Goal: Task Accomplishment & Management: Complete application form

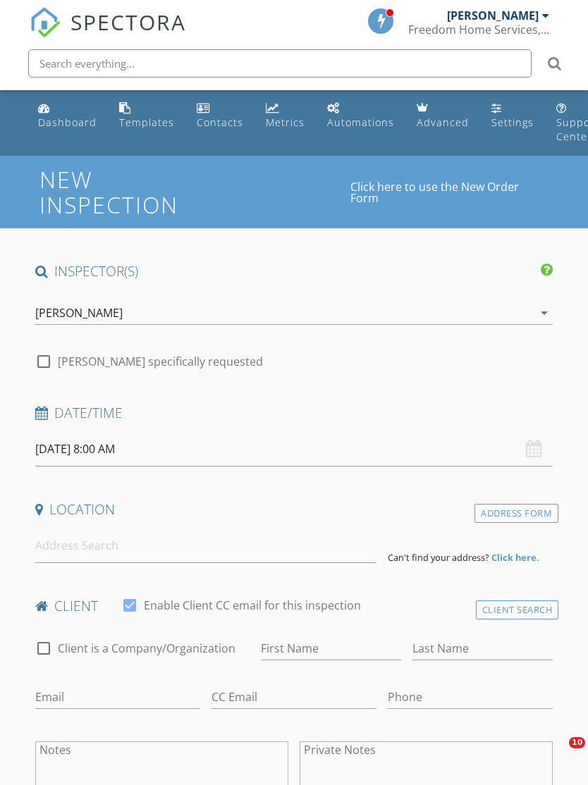
click at [85, 447] on input "[DATE] 8:00 AM" at bounding box center [294, 449] width 518 height 35
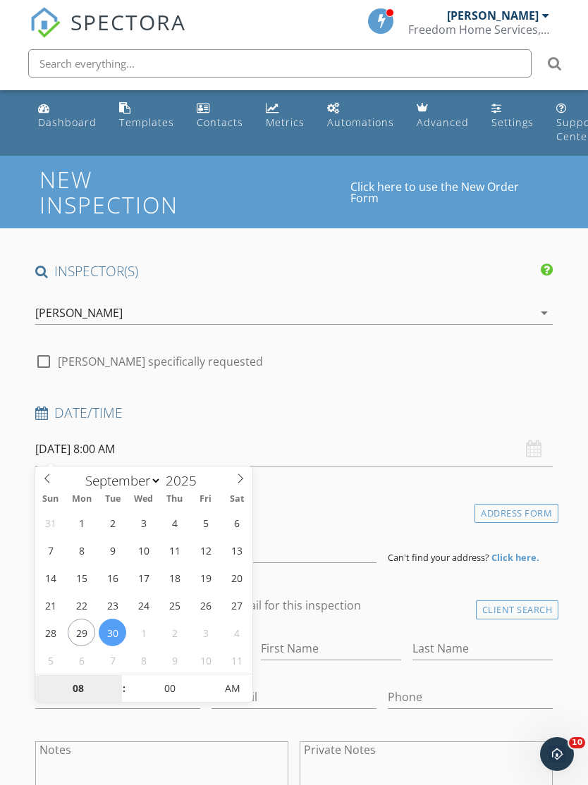
select select "9"
type input "[DATE] 8:00 AM"
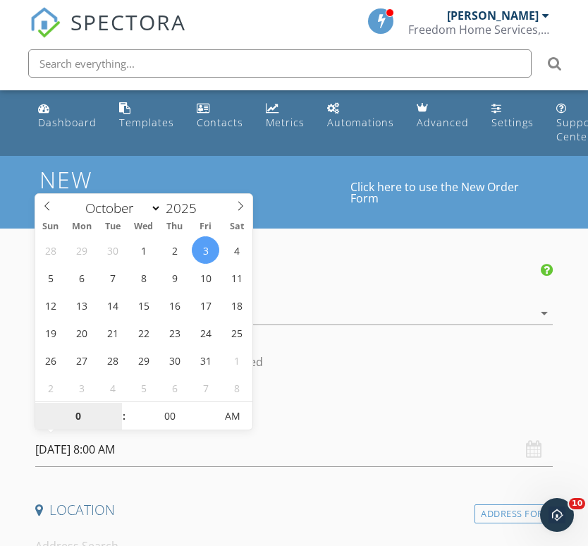
type input "04"
type input "[DATE] 4:00 PM"
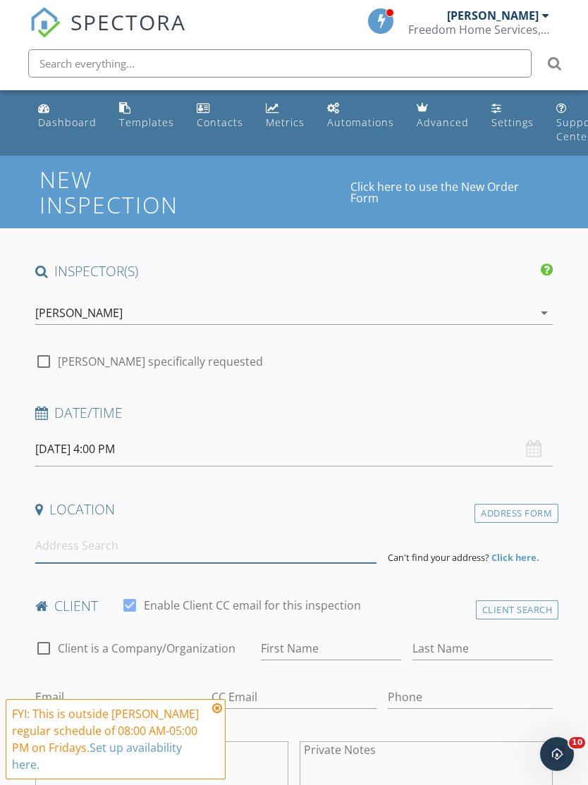
click at [121, 533] on input at bounding box center [205, 546] width 341 height 35
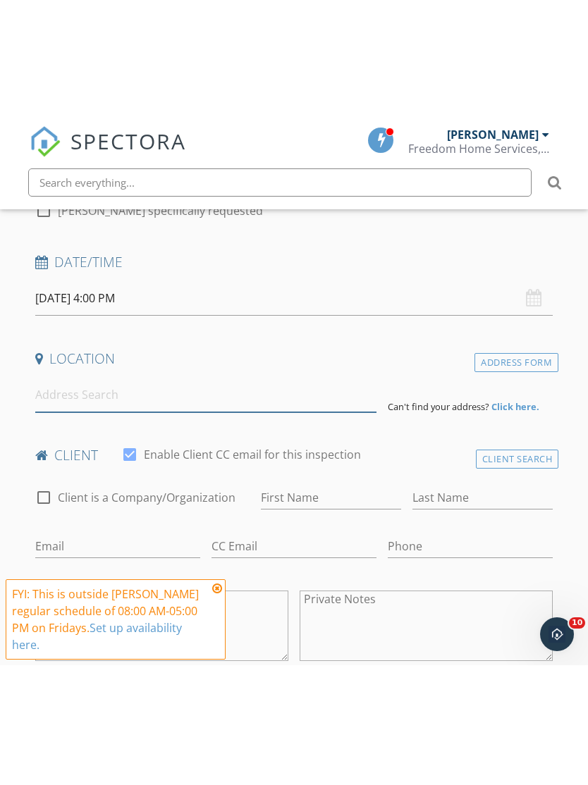
scroll to position [271, 0]
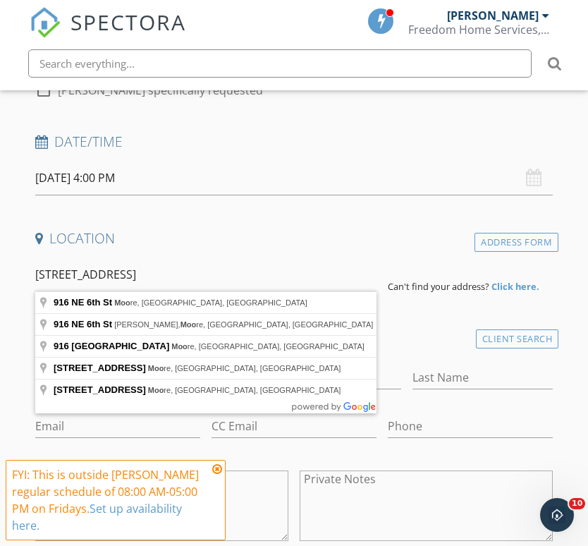
type input "[STREET_ADDRESS]"
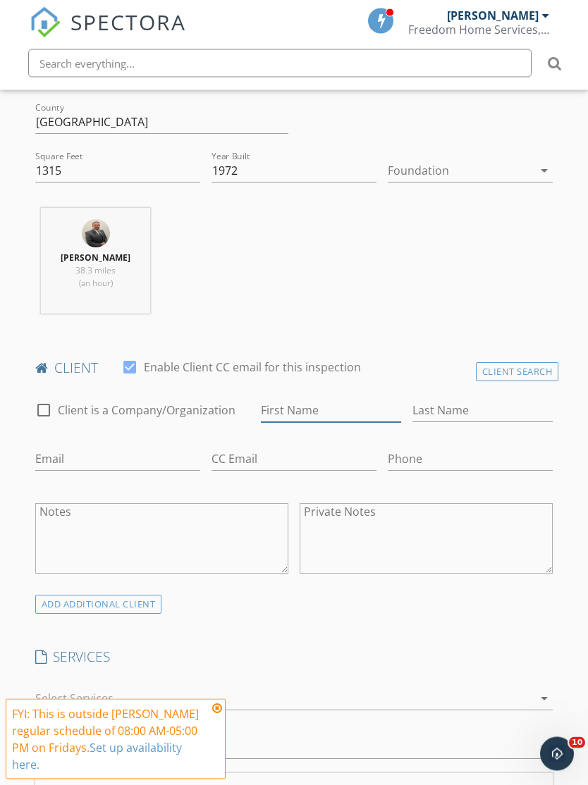
click at [322, 400] on input "First Name" at bounding box center [331, 411] width 140 height 23
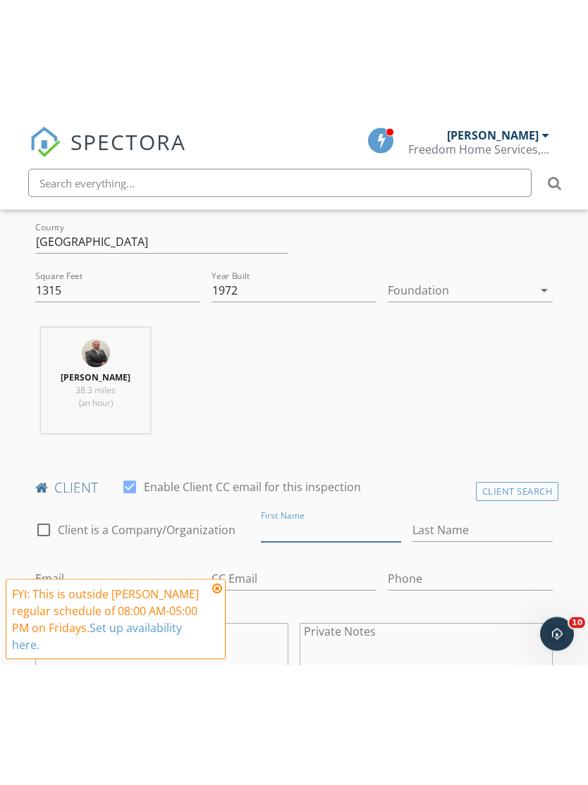
scroll to position [527, 0]
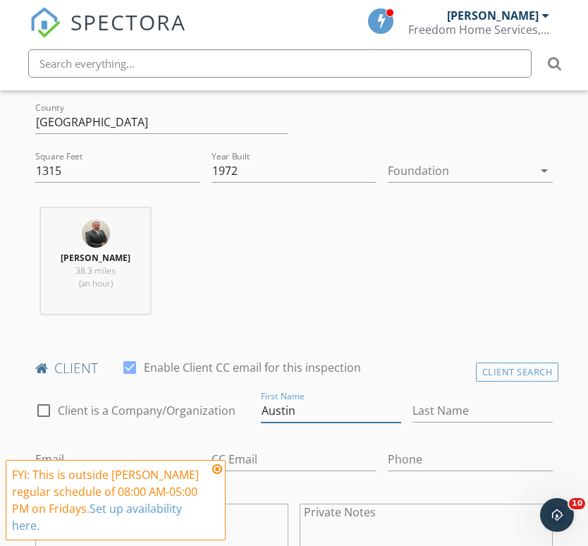
type input "Austin"
click at [468, 408] on input "Last Name" at bounding box center [482, 410] width 140 height 23
type input "[PERSON_NAME]"
click at [90, 439] on div "Email" at bounding box center [117, 462] width 165 height 46
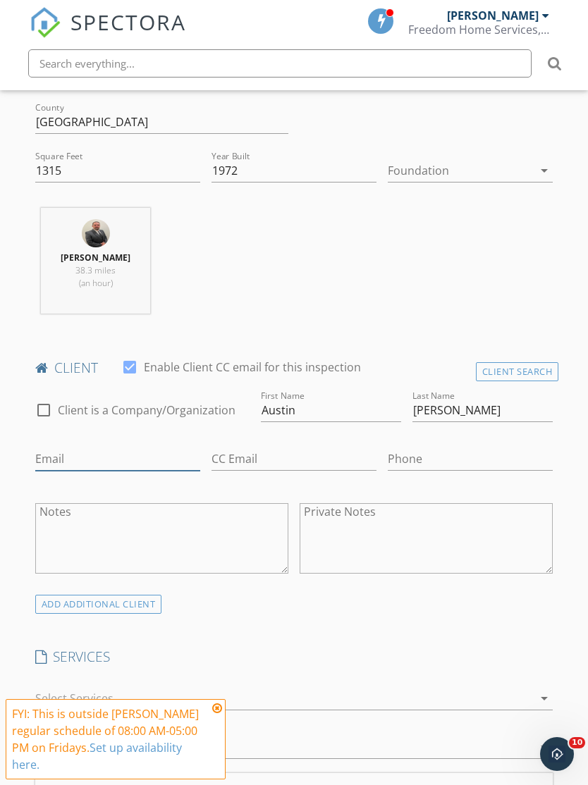
click at [92, 465] on input "Email" at bounding box center [117, 459] width 165 height 23
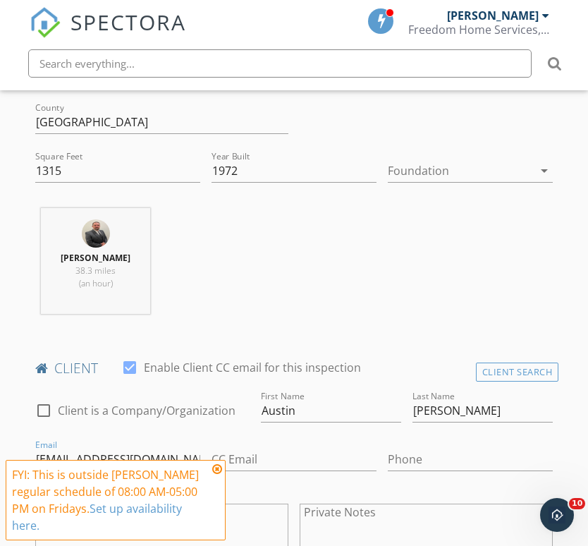
type input "[EMAIL_ADDRESS][DOMAIN_NAME]"
click at [219, 472] on icon at bounding box center [217, 468] width 10 height 11
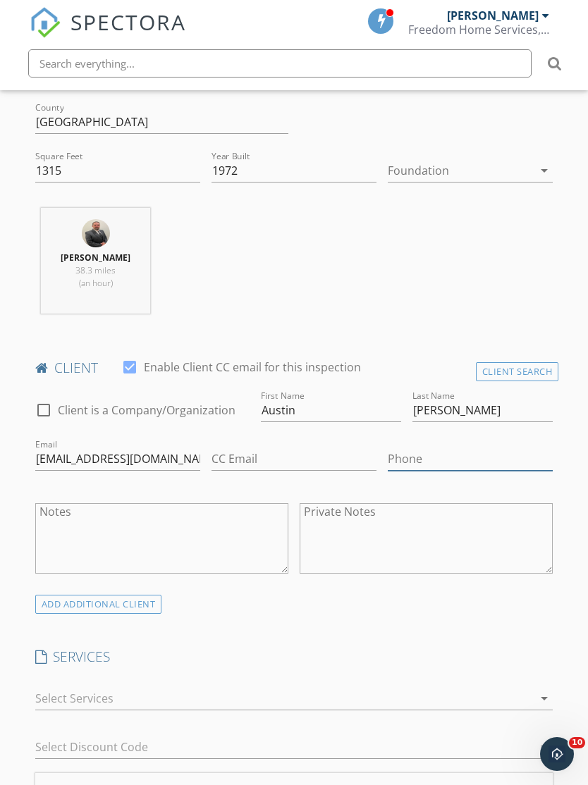
click at [446, 457] on input "Phone" at bounding box center [470, 459] width 165 height 23
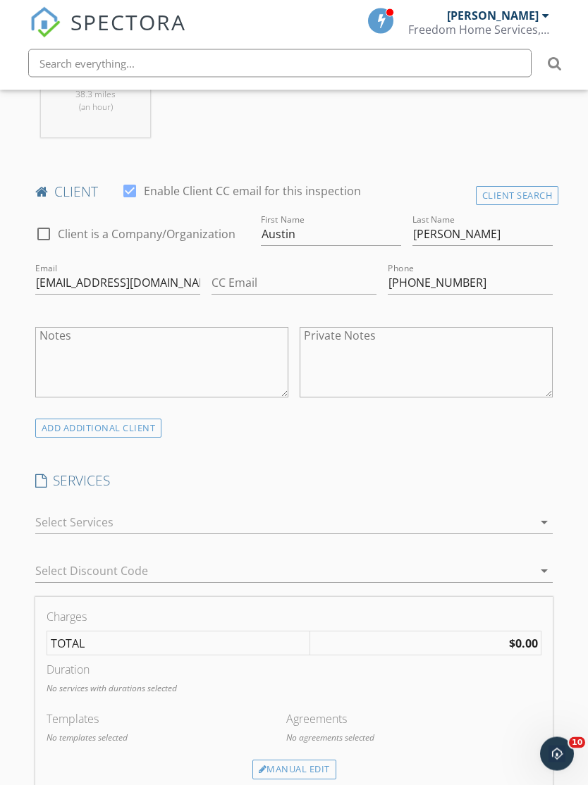
scroll to position [761, 0]
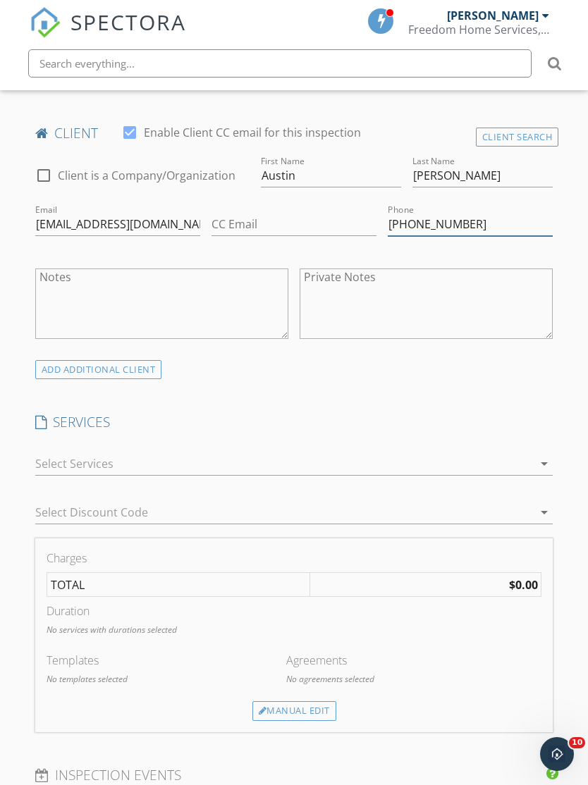
type input "[PHONE_NUMBER]"
click at [546, 460] on icon "arrow_drop_down" at bounding box center [544, 463] width 17 height 17
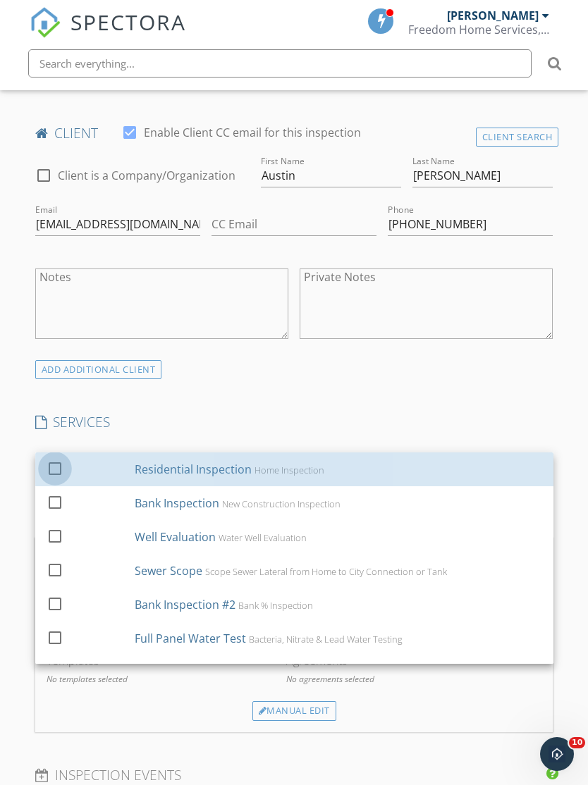
click at [59, 469] on div at bounding box center [55, 468] width 24 height 24
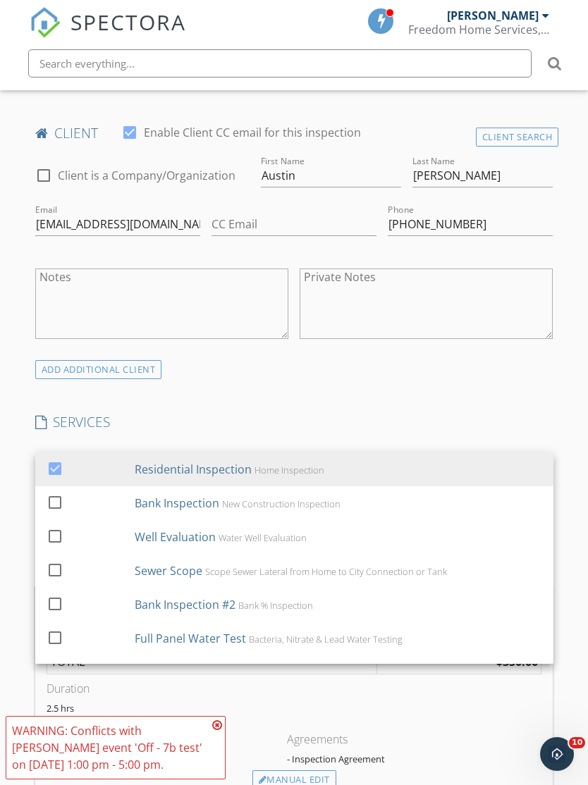
click at [466, 376] on div "ADD ADDITIONAL client" at bounding box center [294, 369] width 529 height 19
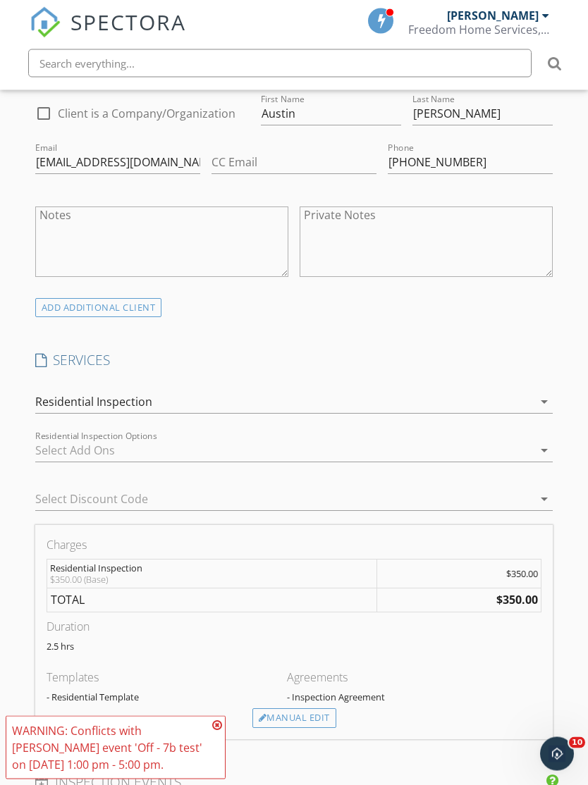
scroll to position [824, 0]
click at [214, 728] on icon at bounding box center [217, 725] width 10 height 11
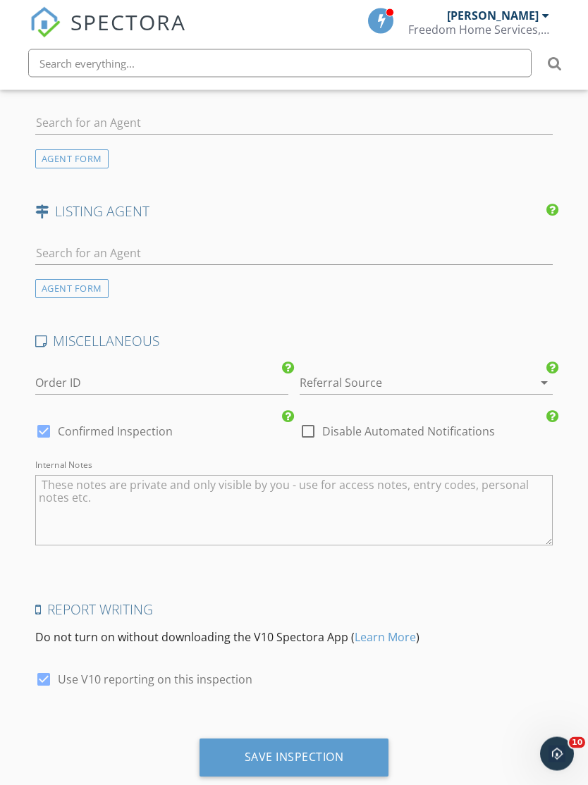
scroll to position [1834, 0]
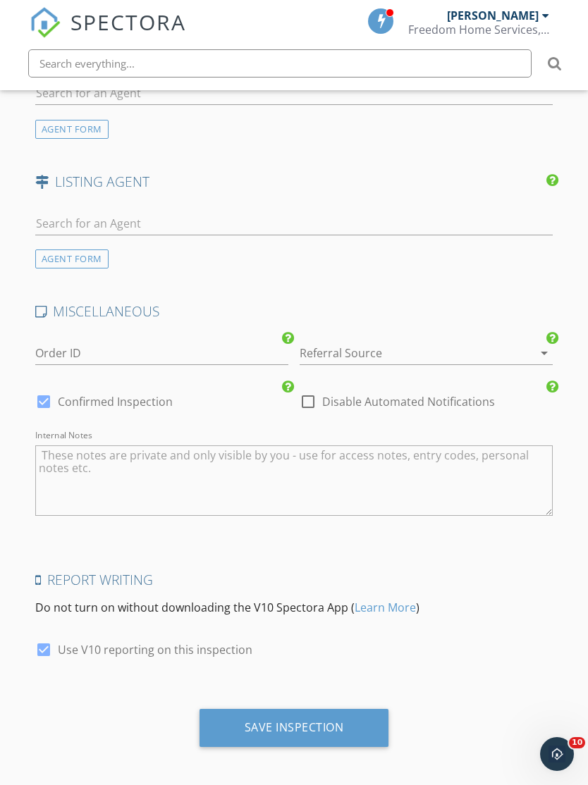
click at [328, 721] on div "Save Inspection" at bounding box center [294, 728] width 99 height 14
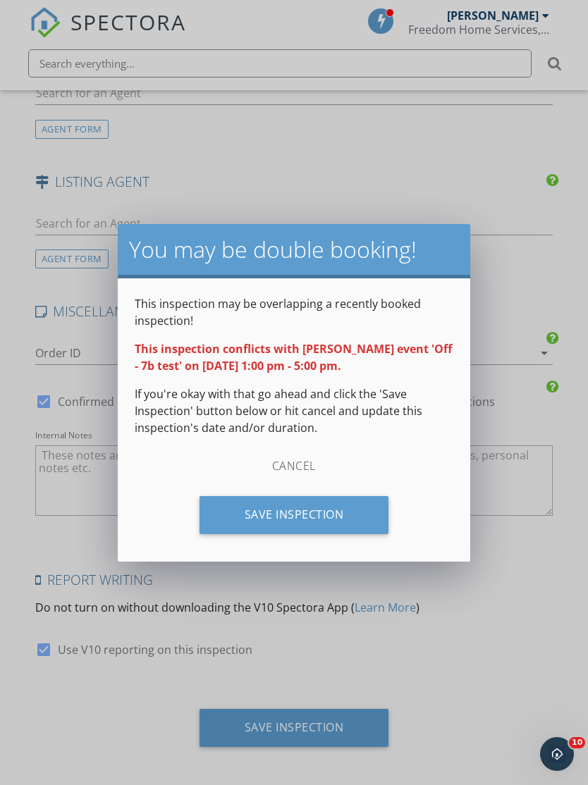
click at [326, 514] on div "Save Inspection" at bounding box center [295, 515] width 190 height 38
